Goal: Transaction & Acquisition: Purchase product/service

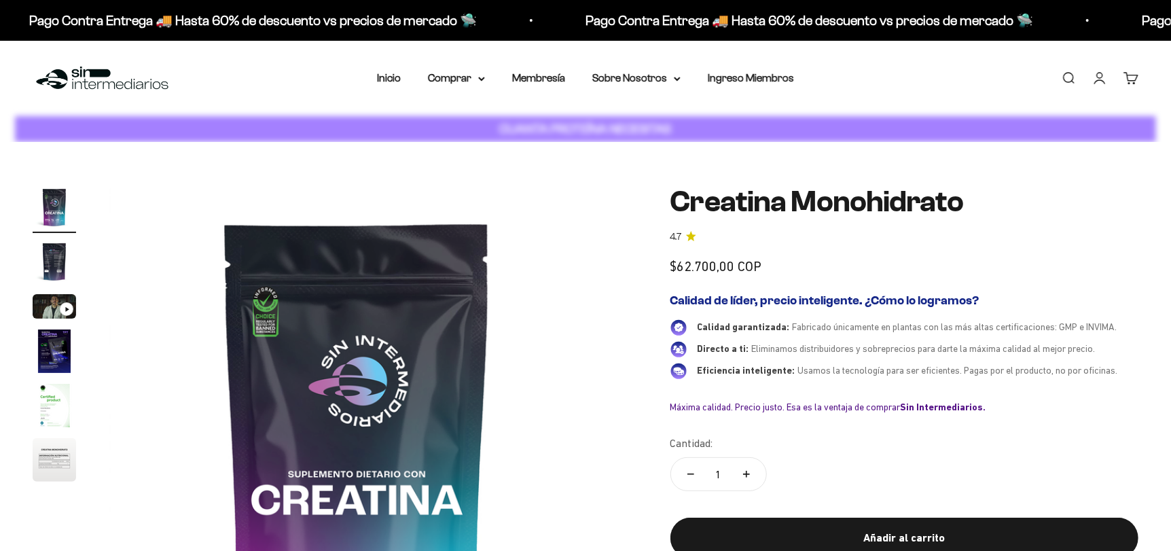
click at [1099, 84] on link "Iniciar sesión" at bounding box center [1100, 78] width 15 height 15
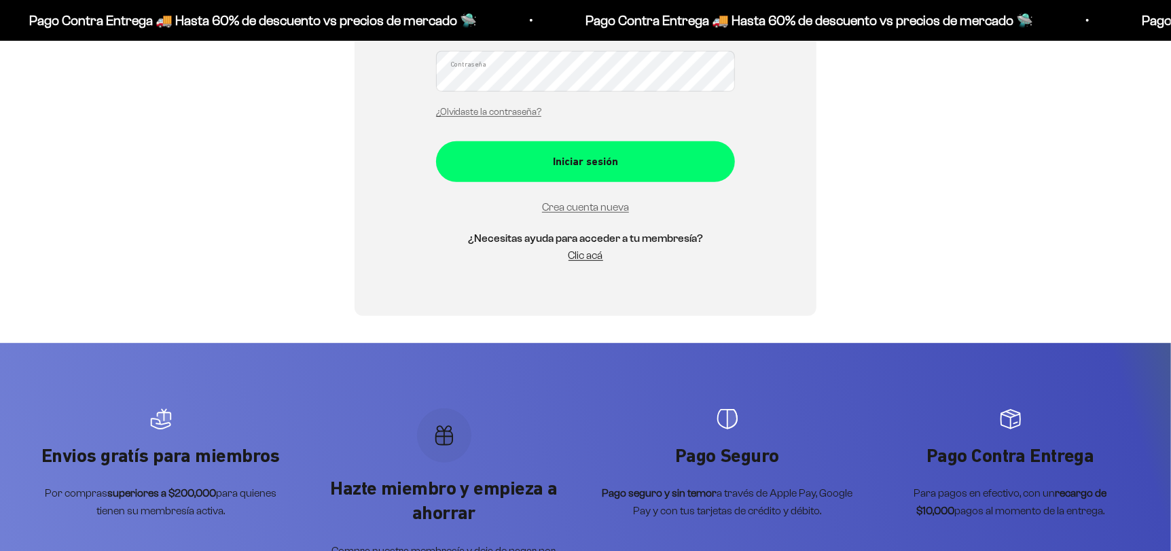
scroll to position [353, 0]
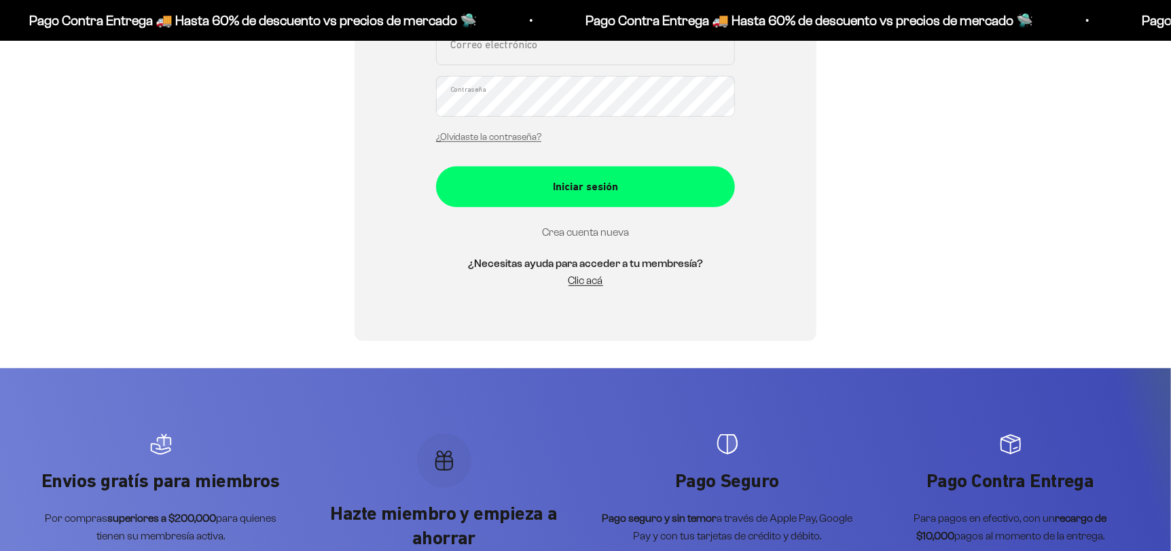
click at [578, 230] on link "Crea cuenta nueva" at bounding box center [585, 232] width 87 height 12
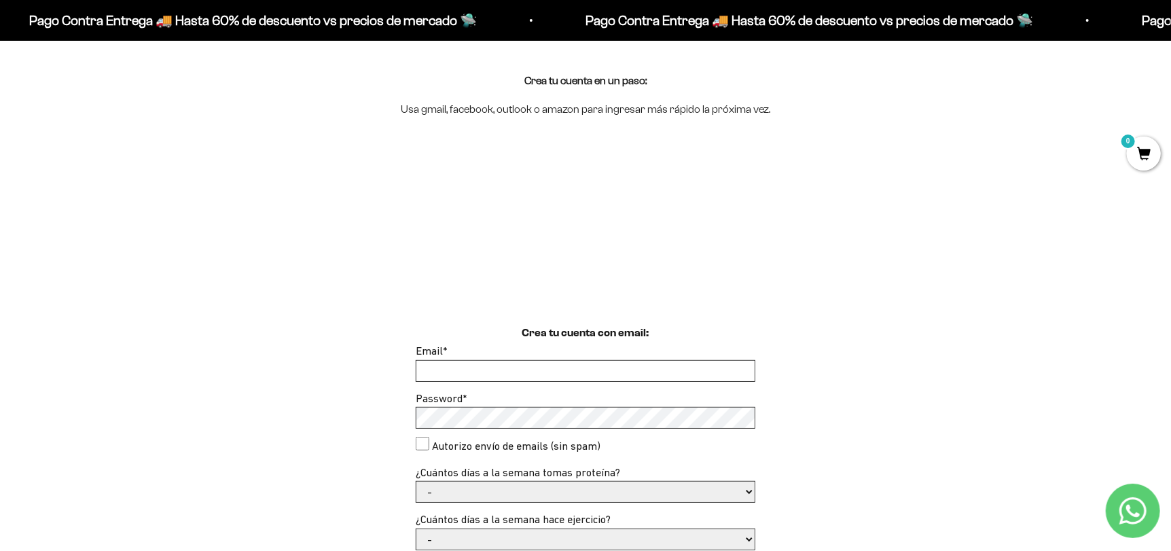
scroll to position [136, 0]
